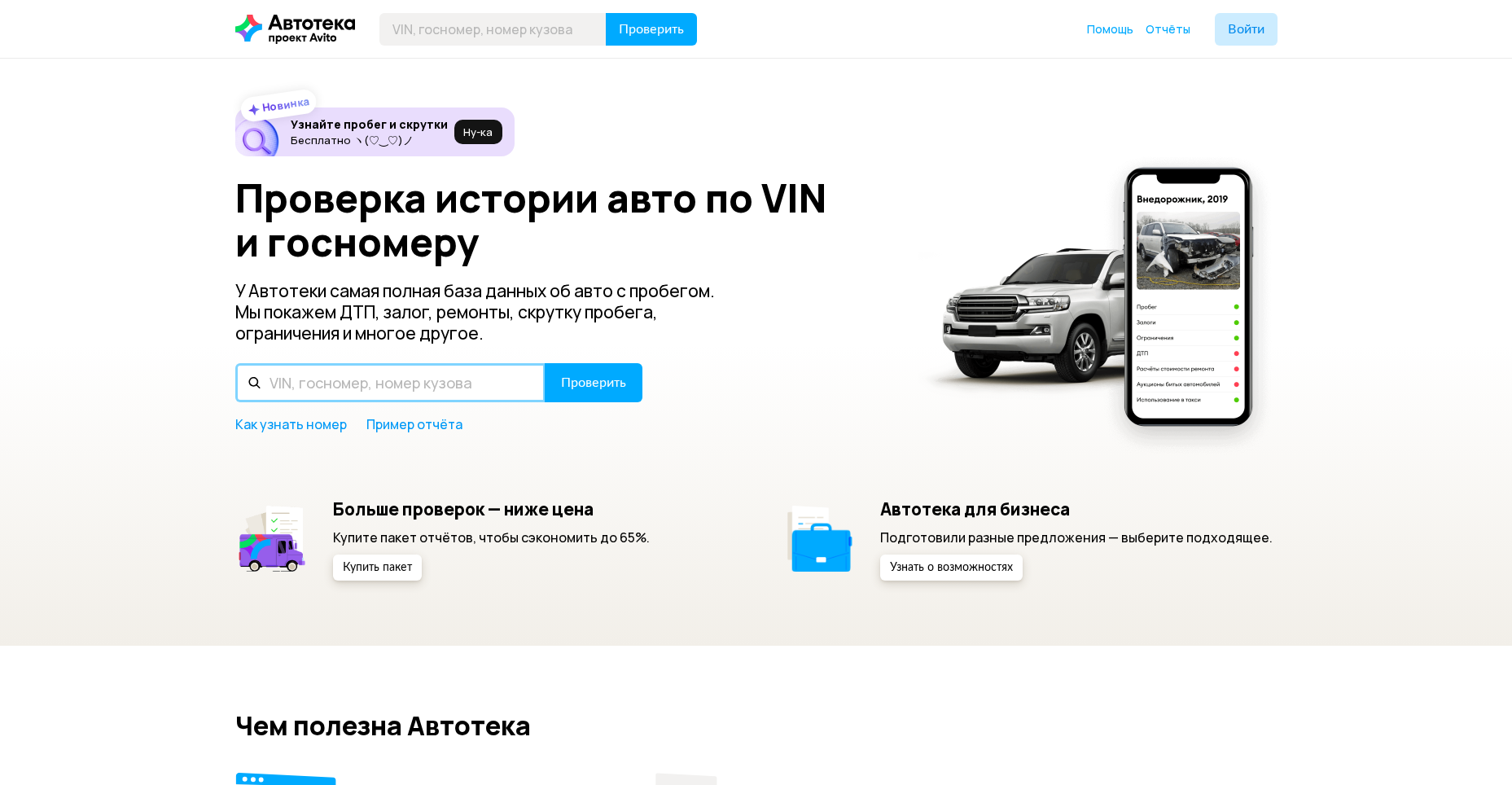
click at [417, 386] on input "text" at bounding box center [390, 382] width 310 height 39
click at [428, 386] on input "Р214УА" at bounding box center [390, 382] width 310 height 39
type input "Р214УА46"
click at [599, 386] on span "Проверить" at bounding box center [594, 383] width 65 height 13
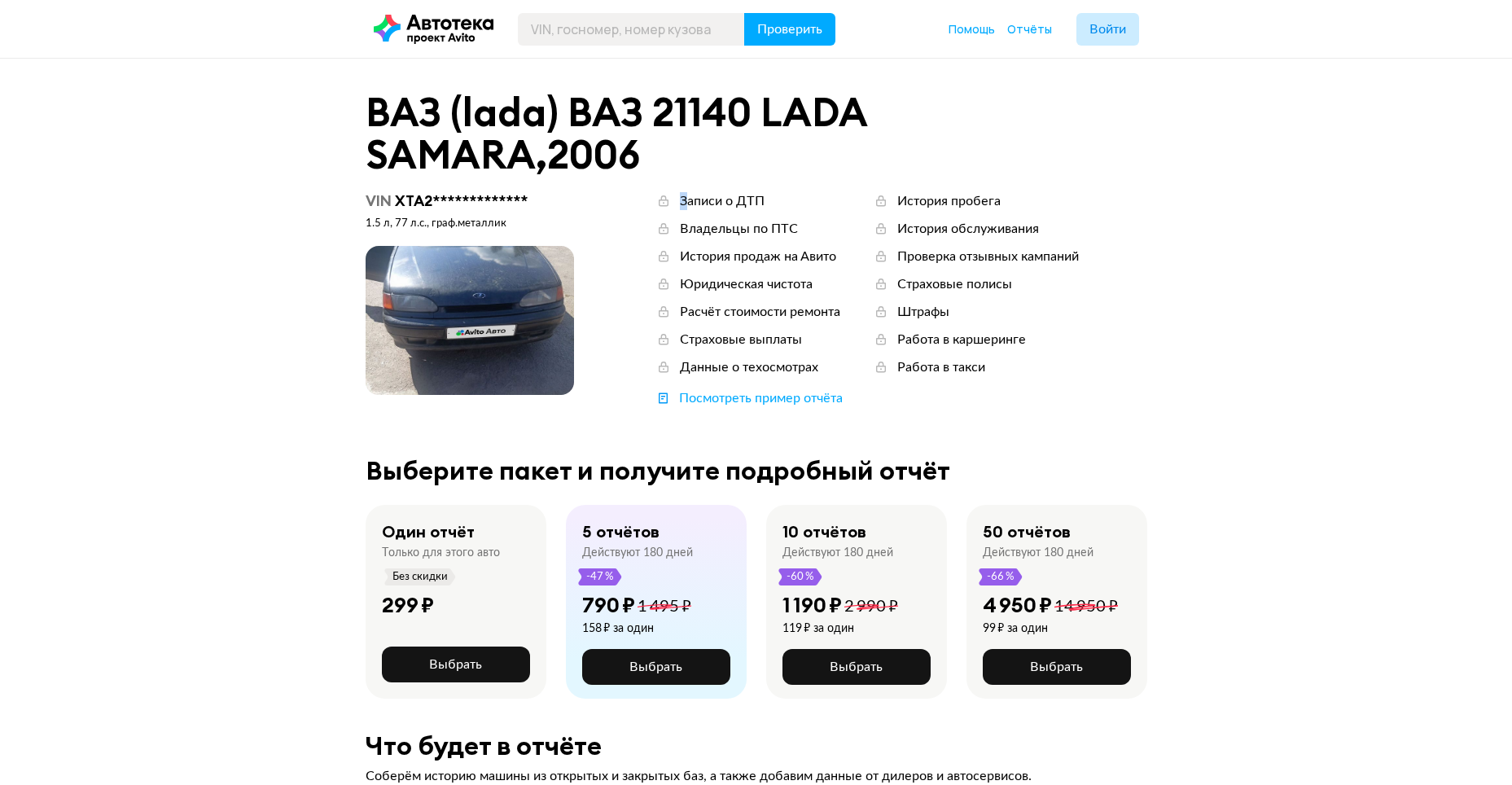
drag, startPoint x: 663, startPoint y: 202, endPoint x: 709, endPoint y: 202, distance: 46.0
click at [699, 203] on div "Записи о ДТП" at bounding box center [710, 201] width 109 height 18
click at [673, 202] on div "Записи о ДТП" at bounding box center [710, 201] width 109 height 18
click at [664, 202] on icon at bounding box center [663, 201] width 16 height 16
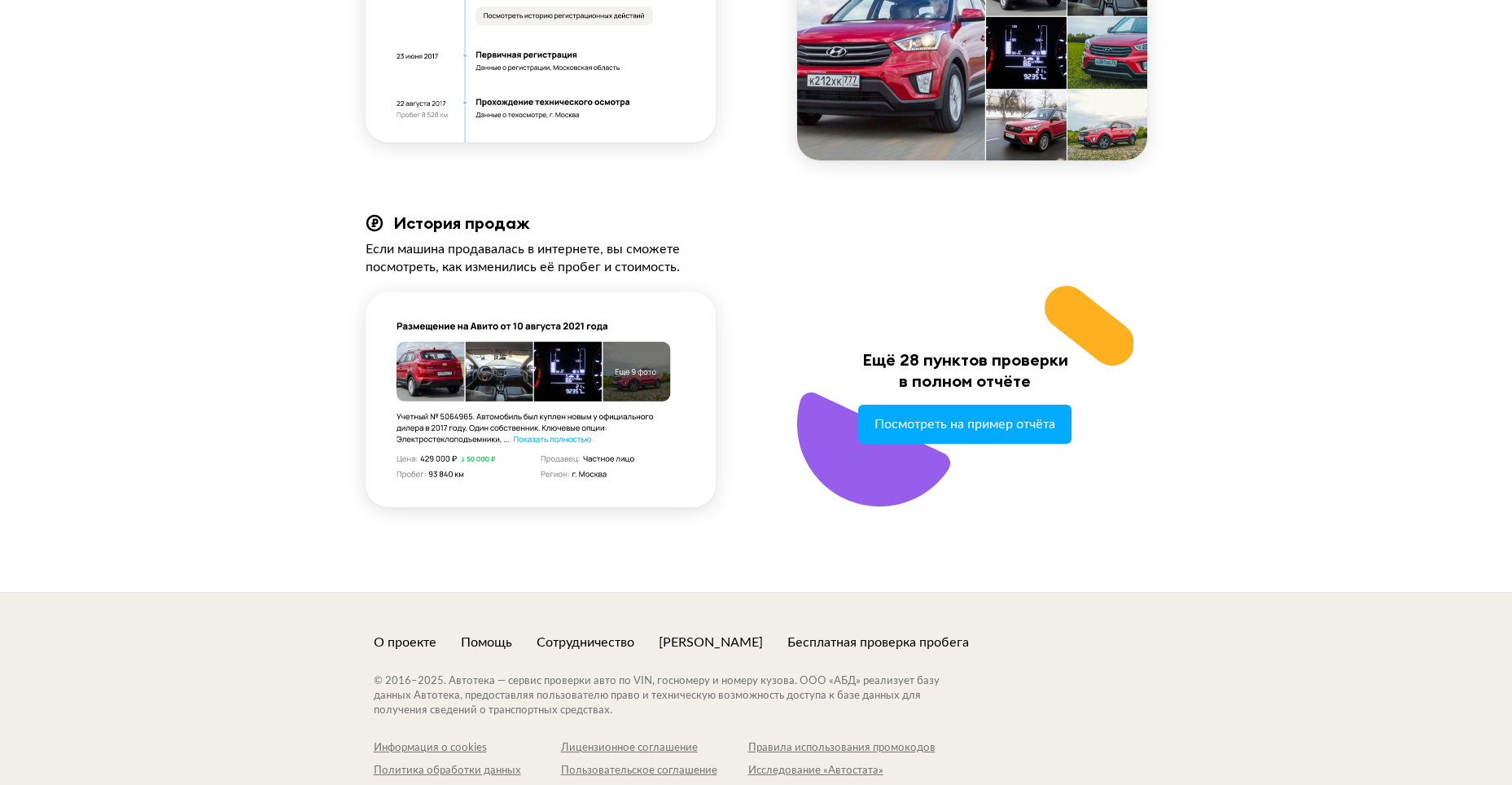
scroll to position [1710, 0]
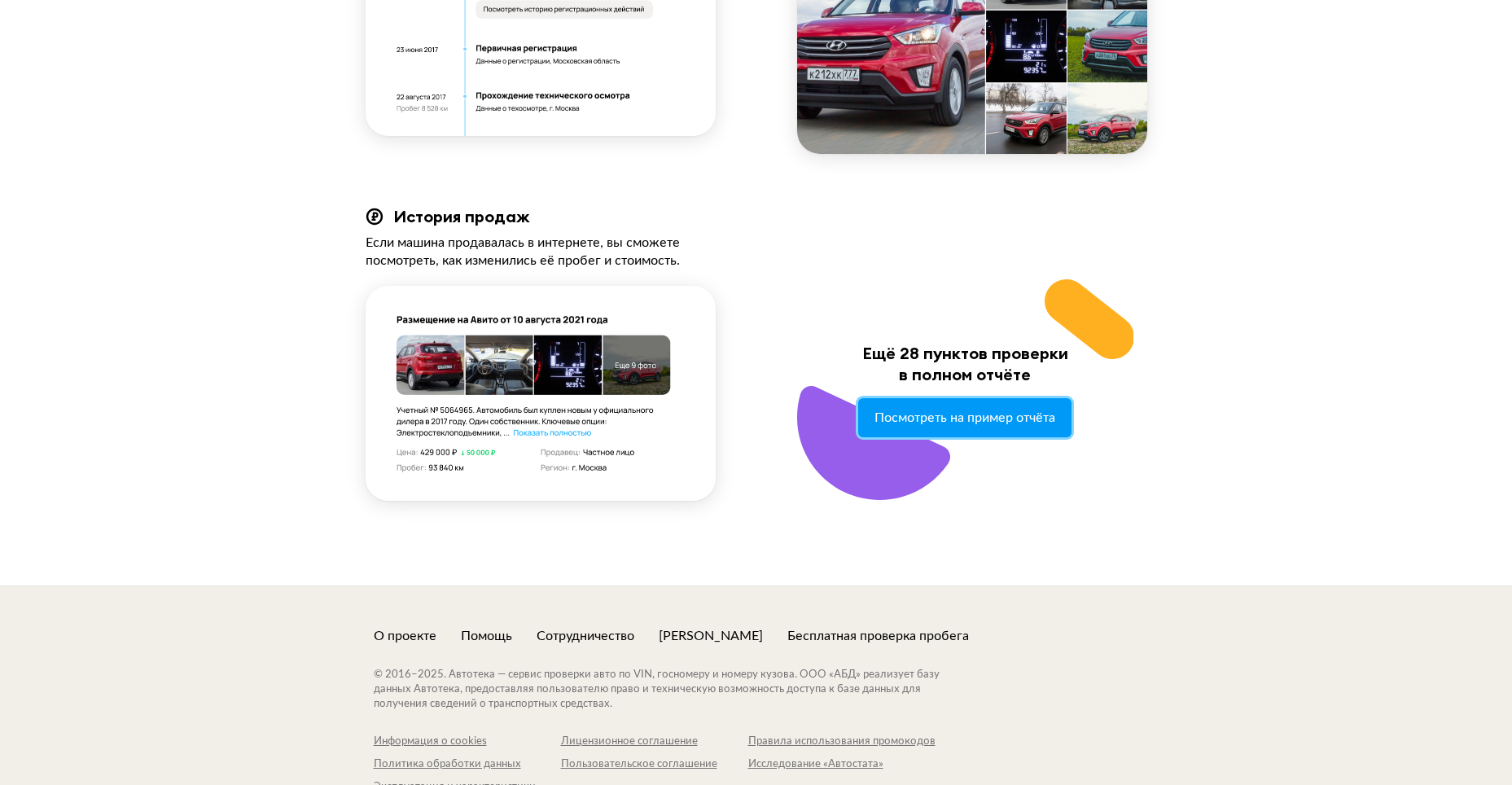
click at [1044, 417] on span "Посмотреть на пример отчёта" at bounding box center [965, 417] width 181 height 15
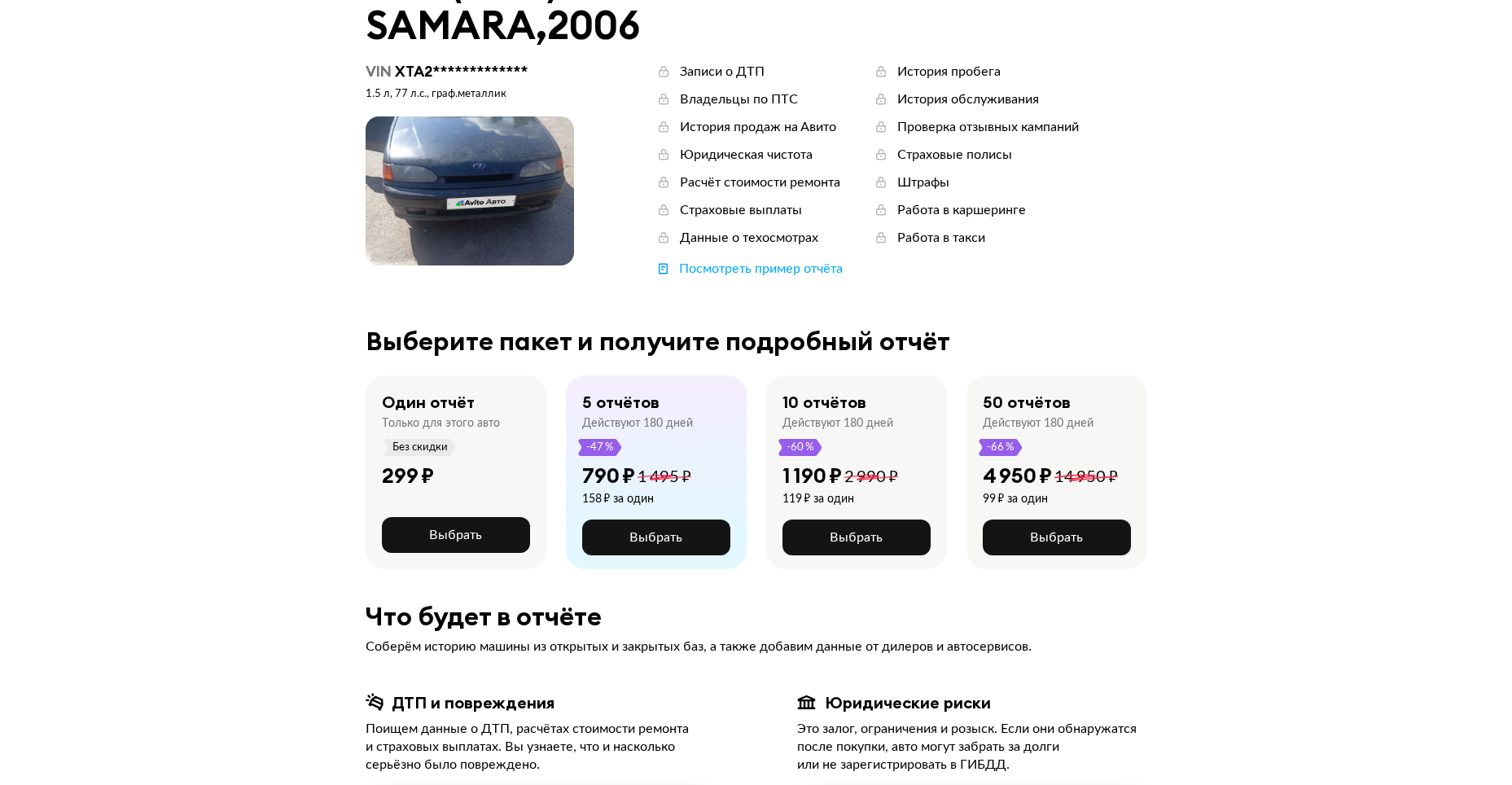
scroll to position [0, 0]
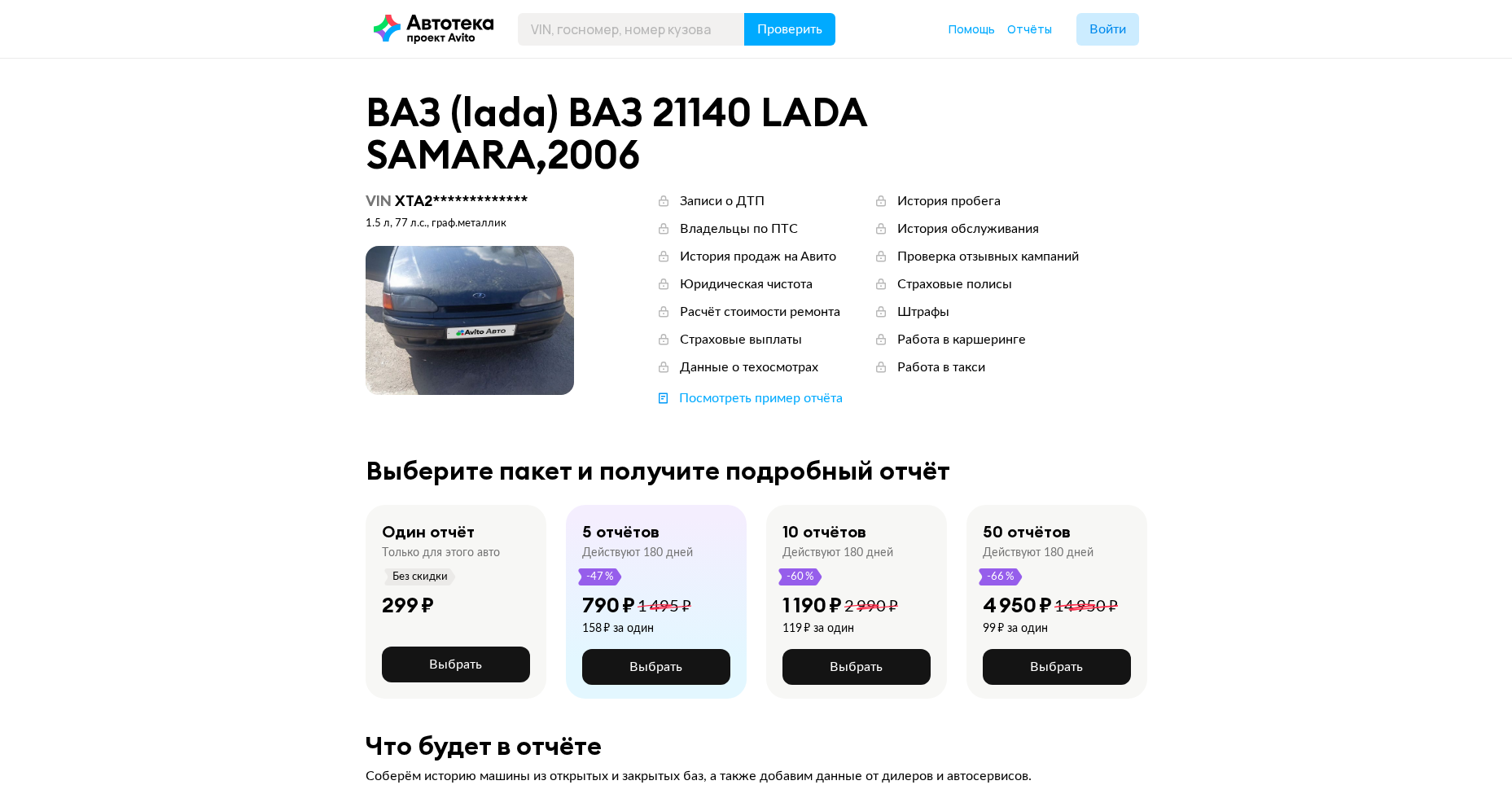
drag, startPoint x: 502, startPoint y: 345, endPoint x: 558, endPoint y: 391, distance: 72.5
click at [549, 388] on span at bounding box center [470, 320] width 209 height 149
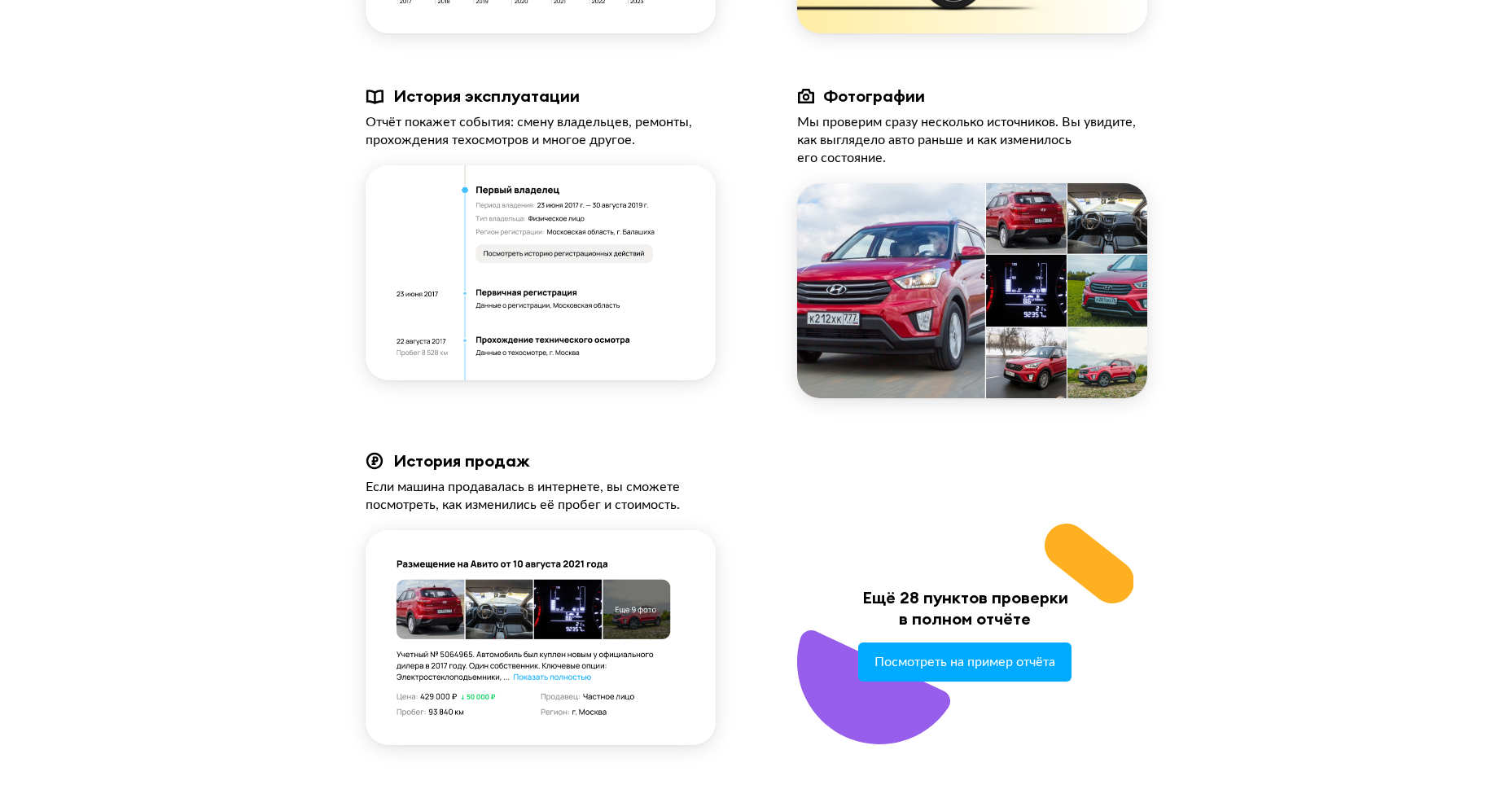
scroll to position [1710, 0]
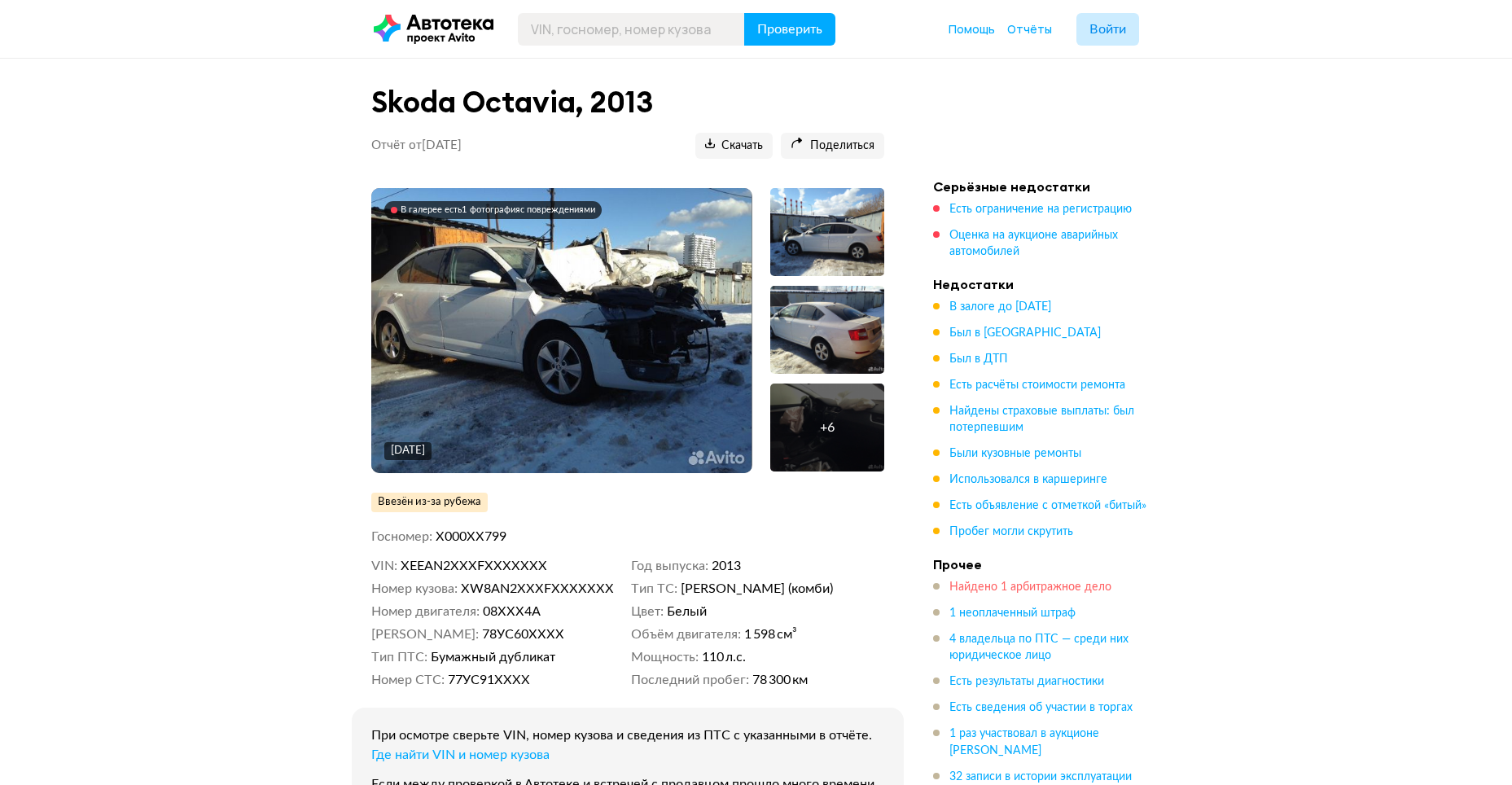
click at [1065, 587] on span "Найдено 1 арбитражное дело" at bounding box center [1030, 587] width 162 height 12
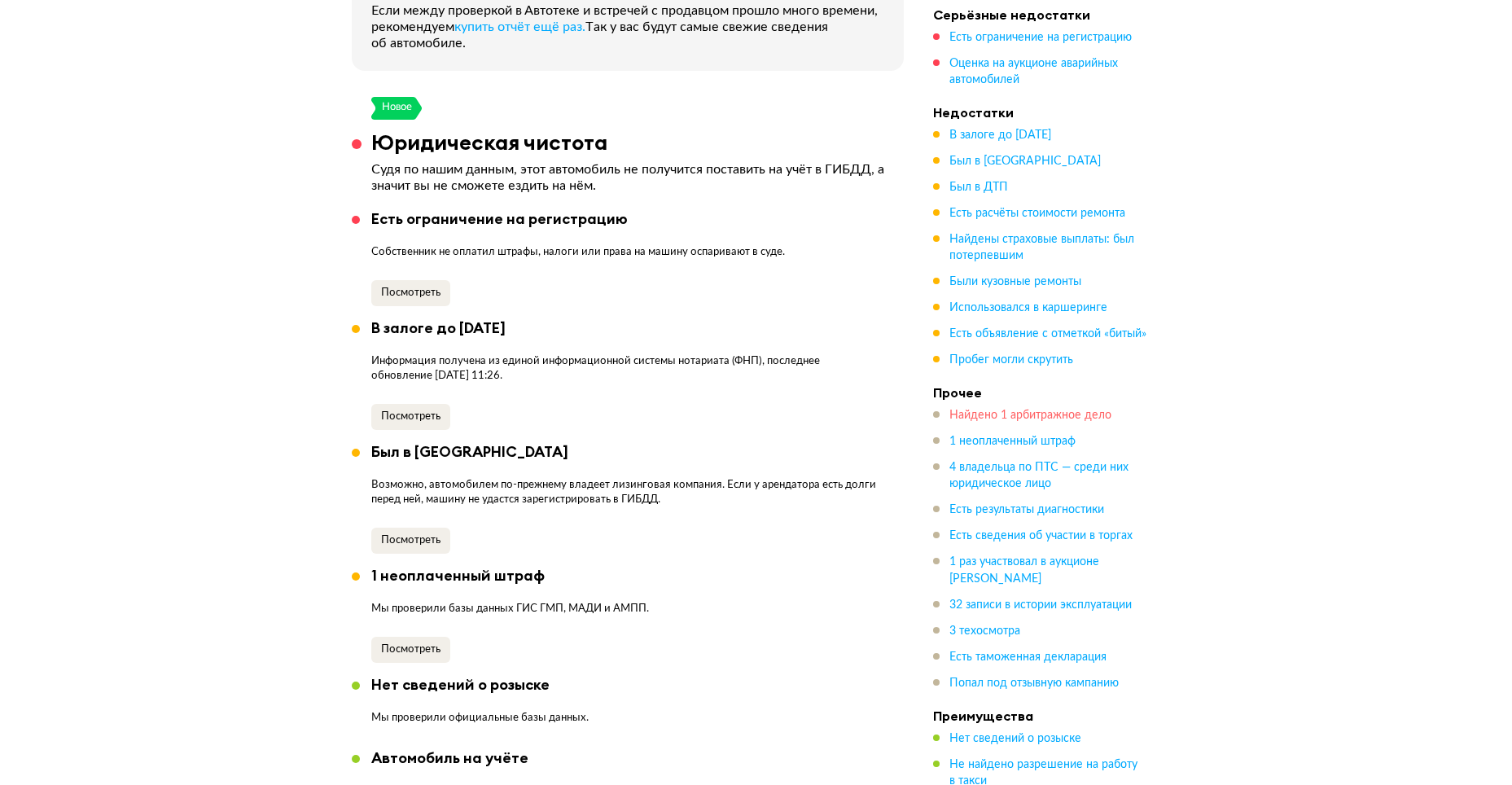
scroll to position [789, 0]
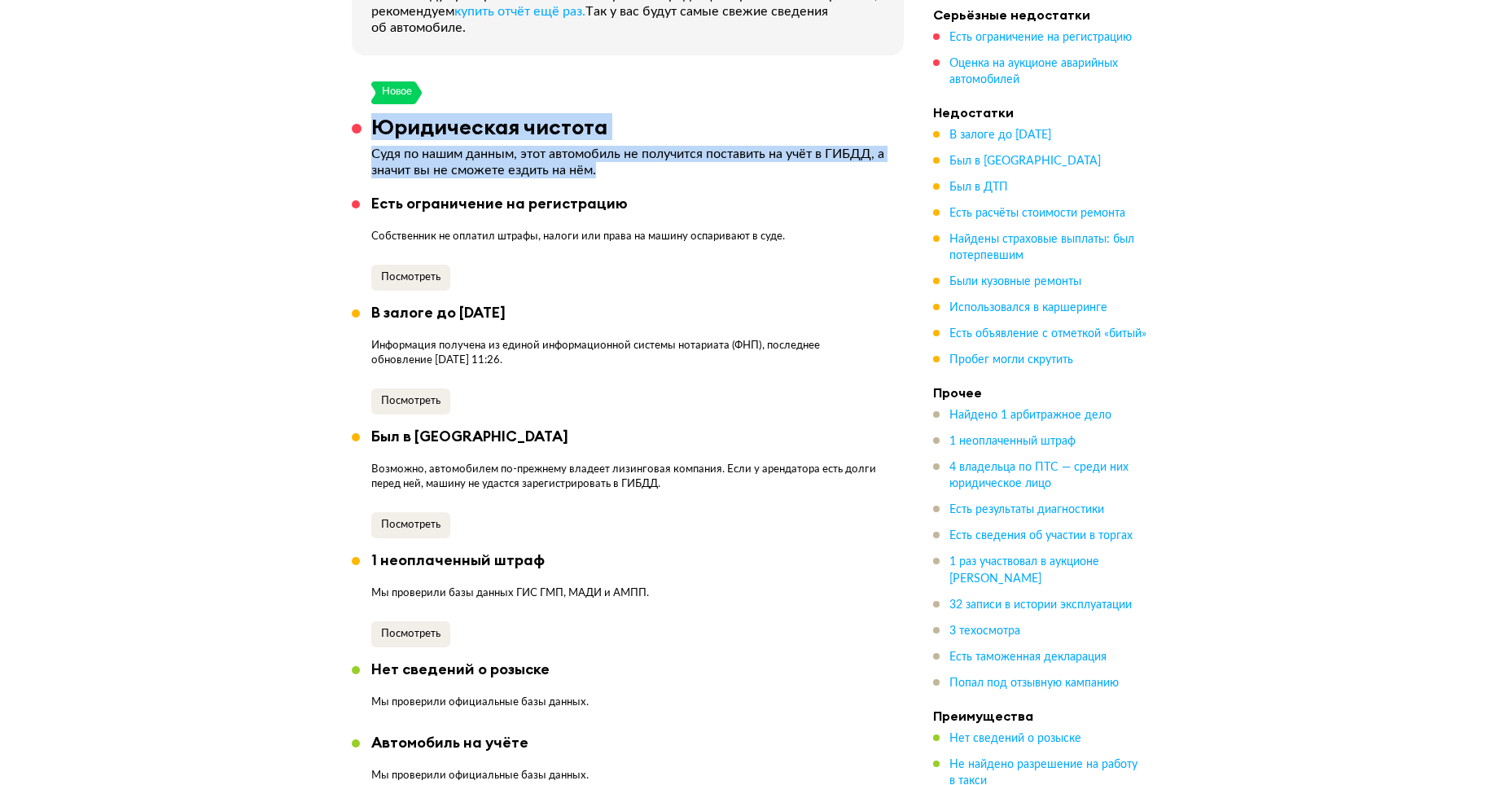
drag, startPoint x: 705, startPoint y: 168, endPoint x: 366, endPoint y: 141, distance: 340.1
click at [366, 141] on article "Новое Юридическая чистота Судя по нашим данным, этот автомобиль не получится по…" at bounding box center [628, 554] width 552 height 946
click at [779, 454] on div "Возможно, автомобилем по-прежнему владеет лизинговая компания. Если у арендатор…" at bounding box center [637, 477] width 533 height 51
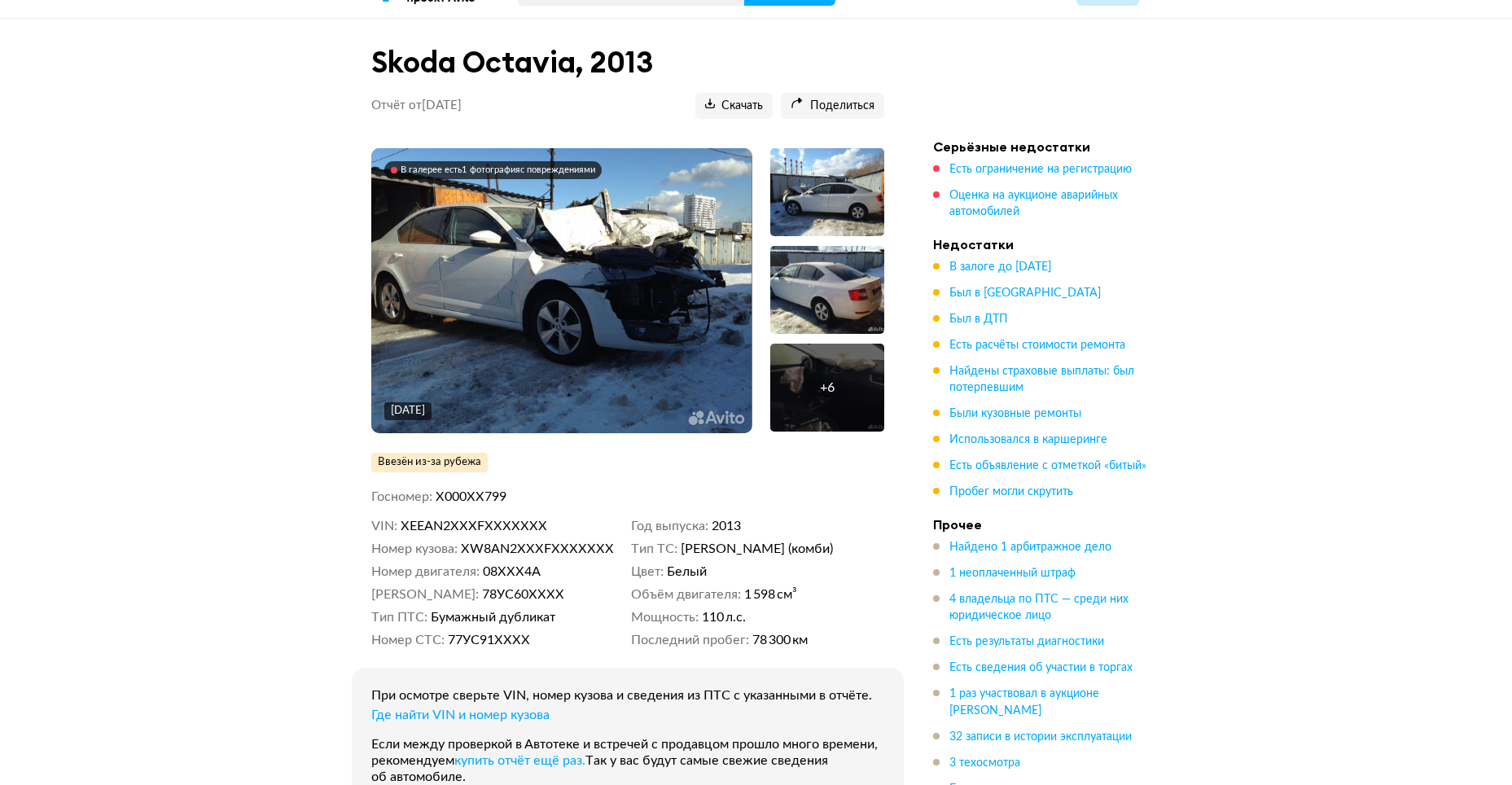
scroll to position [0, 0]
